Goal: Check status: Check status

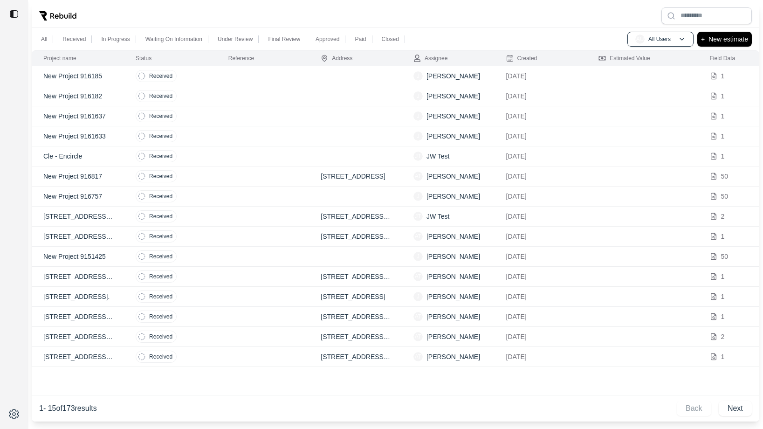
click at [223, 71] on td at bounding box center [263, 76] width 93 height 20
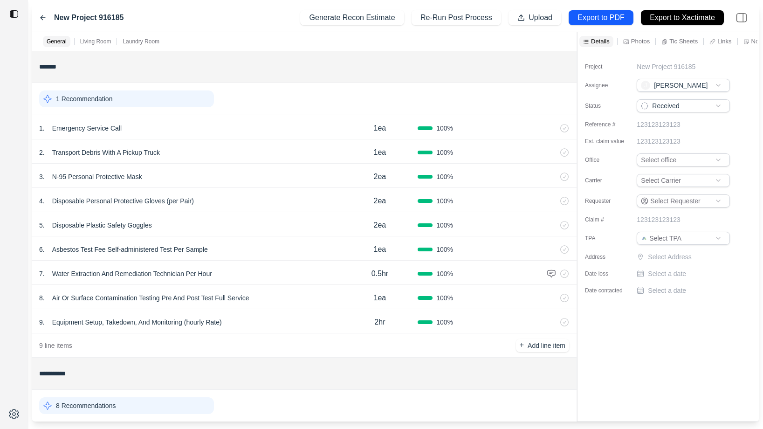
click at [41, 17] on icon at bounding box center [43, 18] width 5 height 4
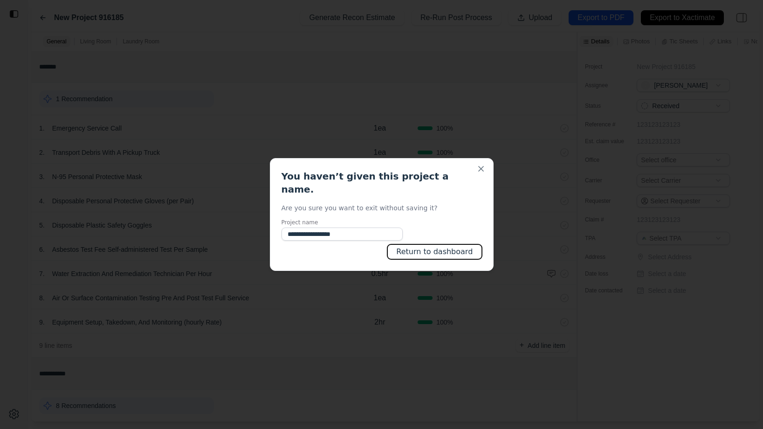
click at [421, 247] on button "Return to dashboard" at bounding box center [435, 251] width 94 height 15
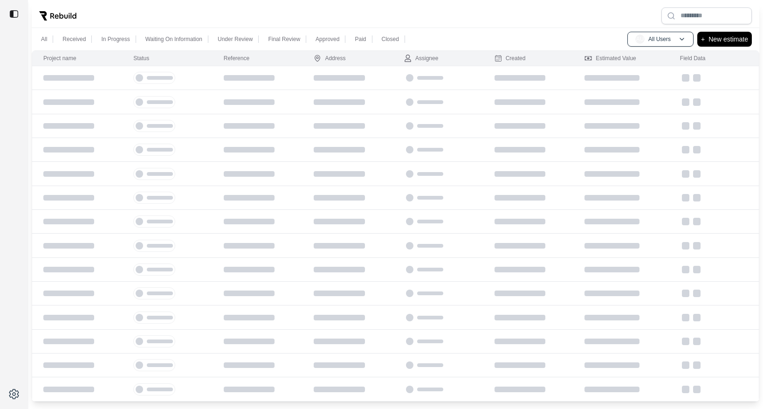
click at [206, 10] on div at bounding box center [396, 16] width 728 height 24
